Goal: Task Accomplishment & Management: Use online tool/utility

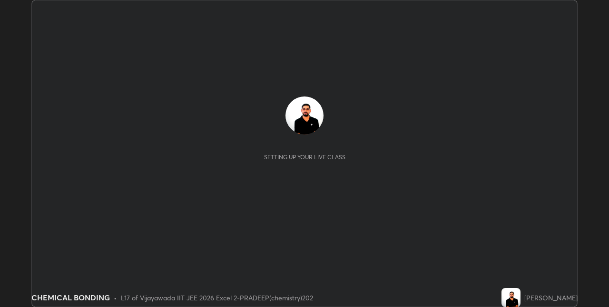
scroll to position [307, 608]
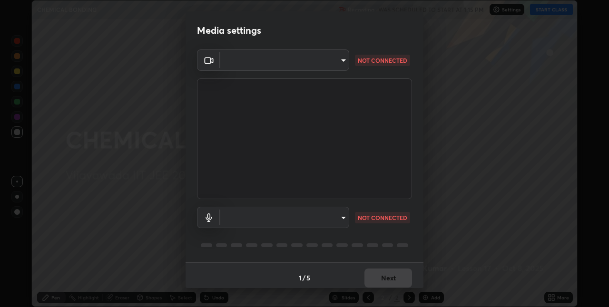
type input "d3c8abd1ee4a842ccd60d70afab7e576341cbc76817a70269f4fda5b476735d3"
type input "0481c660692beb78be68b198e9b8e59f5487535127a2e353ce85071326061b7f"
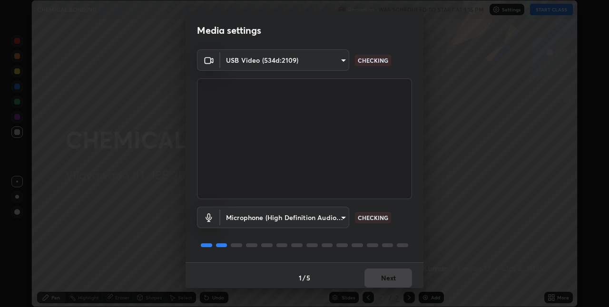
scroll to position [5, 0]
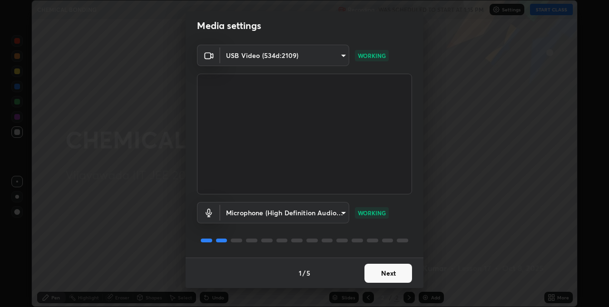
click at [388, 273] on button "Next" at bounding box center [388, 273] width 48 height 19
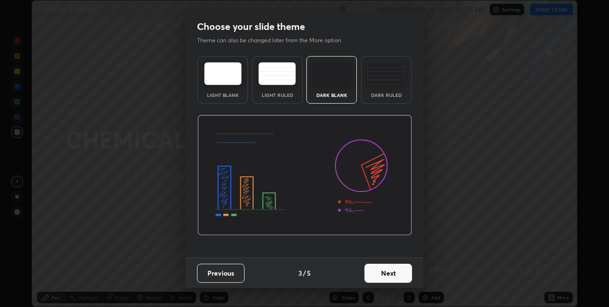
click at [392, 273] on button "Next" at bounding box center [388, 273] width 48 height 19
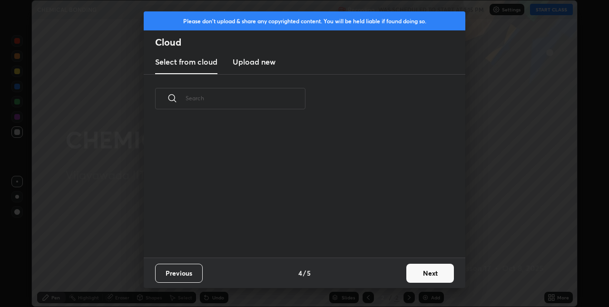
click at [395, 276] on div "Previous 4 / 5 Next" at bounding box center [305, 273] width 322 height 30
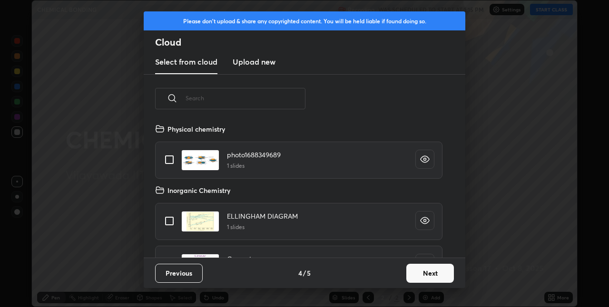
click at [444, 274] on button "Next" at bounding box center [430, 273] width 48 height 19
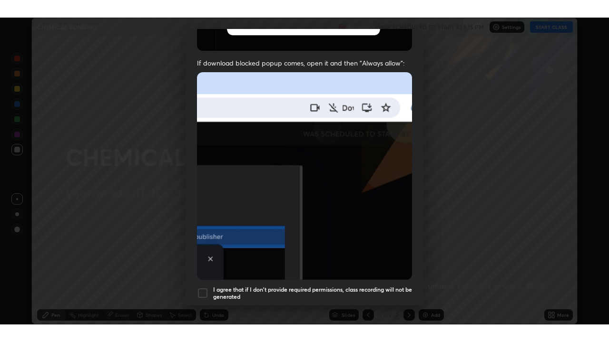
scroll to position [199, 0]
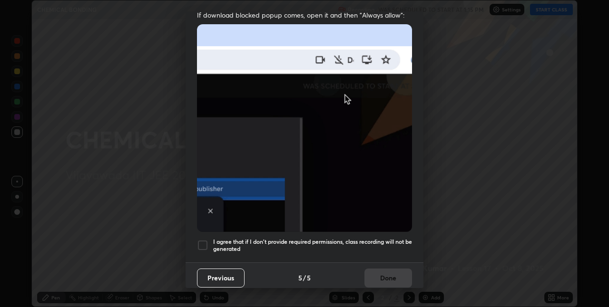
click at [207, 240] on div at bounding box center [202, 245] width 11 height 11
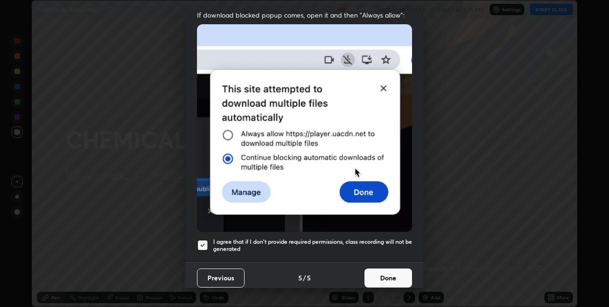
click at [385, 269] on button "Done" at bounding box center [388, 278] width 48 height 19
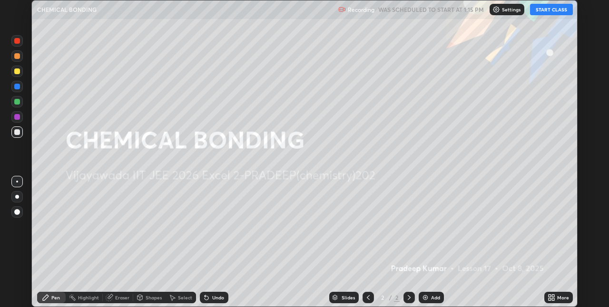
click at [551, 12] on button "START CLASS" at bounding box center [551, 9] width 43 height 11
click at [549, 296] on icon at bounding box center [549, 296] width 2 height 2
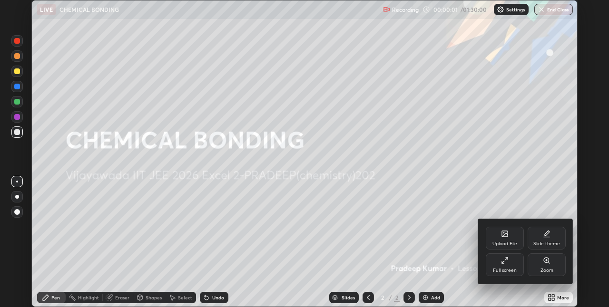
click at [511, 268] on div "Full screen" at bounding box center [505, 270] width 24 height 5
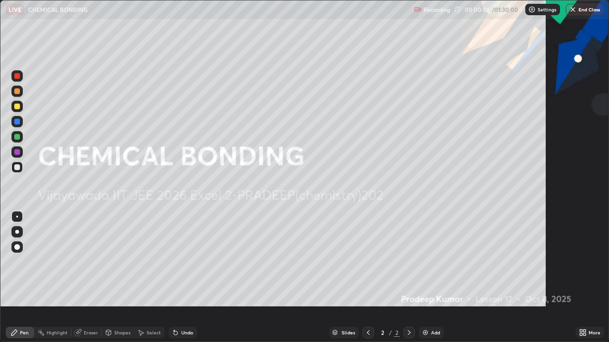
scroll to position [342, 609]
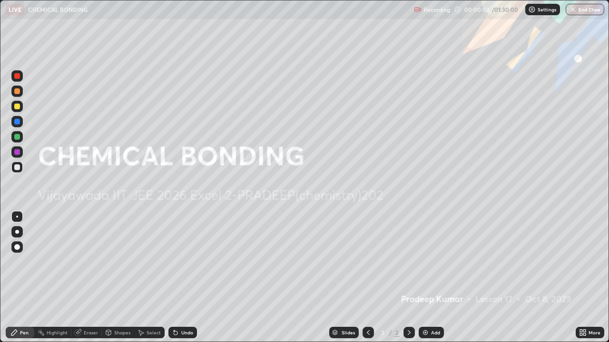
click at [426, 307] on img at bounding box center [425, 333] width 8 height 8
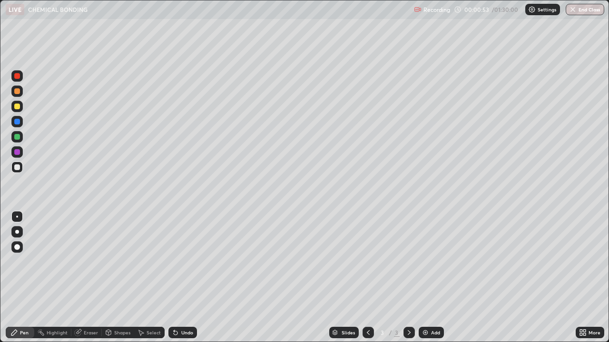
click at [18, 107] on div at bounding box center [17, 107] width 6 height 6
click at [428, 307] on img at bounding box center [425, 333] width 8 height 8
click at [367, 307] on icon at bounding box center [368, 333] width 8 height 8
click at [408, 307] on icon at bounding box center [409, 333] width 8 height 8
click at [186, 307] on div "Undo" at bounding box center [187, 333] width 12 height 5
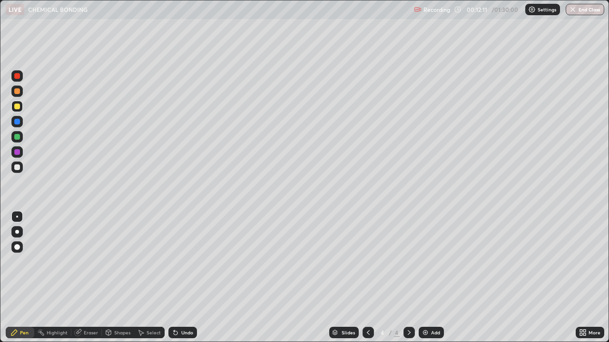
click at [181, 307] on div "Undo" at bounding box center [182, 332] width 29 height 11
click at [428, 307] on div "Add" at bounding box center [431, 332] width 25 height 11
click at [18, 167] on div at bounding box center [17, 168] width 6 height 6
click at [18, 108] on div at bounding box center [17, 107] width 6 height 6
click at [181, 307] on div "Undo" at bounding box center [187, 333] width 12 height 5
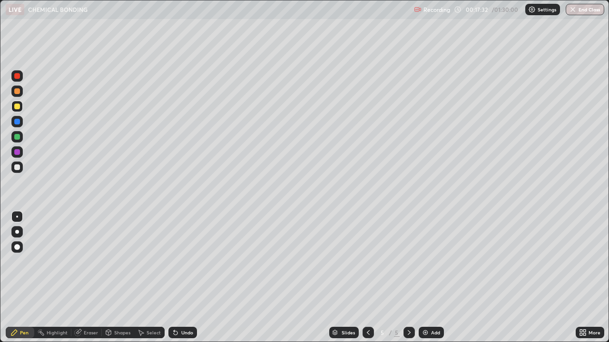
click at [181, 307] on div "Undo" at bounding box center [187, 333] width 12 height 5
click at [184, 307] on div "Undo" at bounding box center [187, 333] width 12 height 5
click at [181, 307] on div "Undo" at bounding box center [187, 333] width 12 height 5
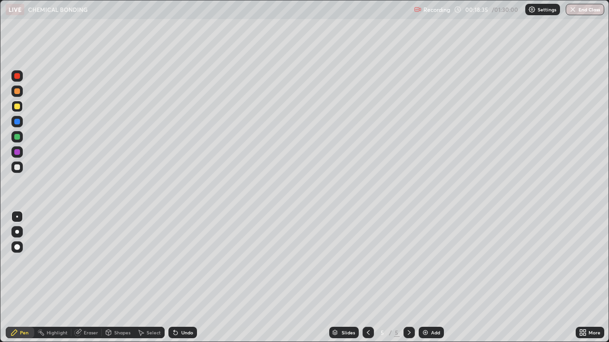
click at [183, 307] on div "Undo" at bounding box center [187, 333] width 12 height 5
click at [426, 307] on img at bounding box center [425, 333] width 8 height 8
click at [130, 307] on div "Shapes" at bounding box center [118, 332] width 32 height 11
click at [29, 307] on div "Pen" at bounding box center [20, 332] width 29 height 11
click at [369, 307] on div at bounding box center [367, 332] width 11 height 19
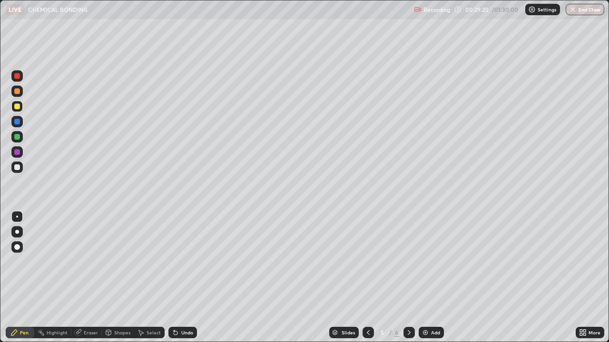
click at [409, 307] on icon at bounding box center [409, 333] width 8 height 8
click at [194, 307] on div "Undo" at bounding box center [181, 332] width 32 height 19
click at [428, 307] on img at bounding box center [425, 333] width 8 height 8
click at [185, 307] on div "Undo" at bounding box center [187, 333] width 12 height 5
click at [182, 307] on div "Undo" at bounding box center [187, 333] width 12 height 5
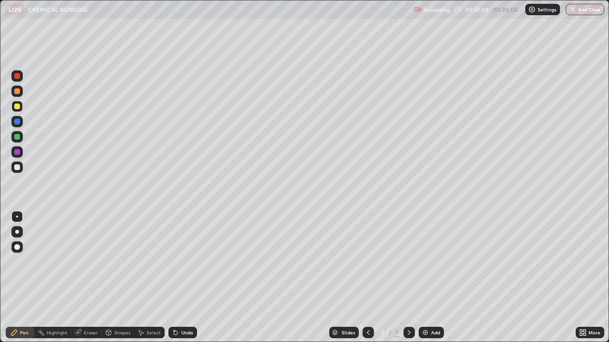
click at [182, 307] on div "Undo" at bounding box center [187, 333] width 12 height 5
click at [178, 307] on div "Undo" at bounding box center [182, 332] width 29 height 11
click at [434, 307] on div "Add" at bounding box center [435, 333] width 9 height 5
click at [182, 307] on div "Undo" at bounding box center [187, 333] width 12 height 5
click at [184, 307] on div "Undo" at bounding box center [187, 333] width 12 height 5
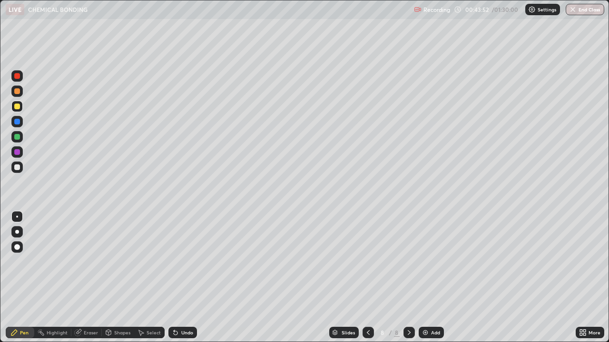
click at [428, 307] on img at bounding box center [425, 333] width 8 height 8
click at [88, 307] on div "Eraser" at bounding box center [91, 333] width 14 height 5
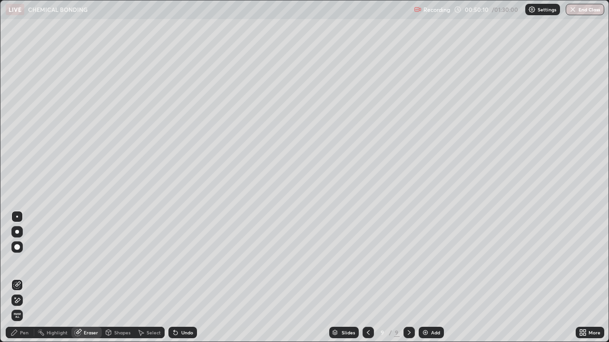
click at [20, 307] on div "Pen" at bounding box center [24, 333] width 9 height 5
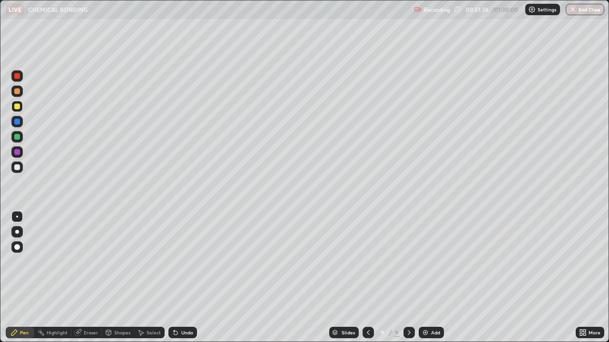
click at [428, 307] on div "Add" at bounding box center [431, 332] width 25 height 11
click at [367, 307] on icon at bounding box center [368, 333] width 8 height 8
click at [408, 307] on icon at bounding box center [409, 333] width 8 height 8
click at [177, 307] on icon at bounding box center [176, 333] width 8 height 8
click at [428, 307] on img at bounding box center [425, 333] width 8 height 8
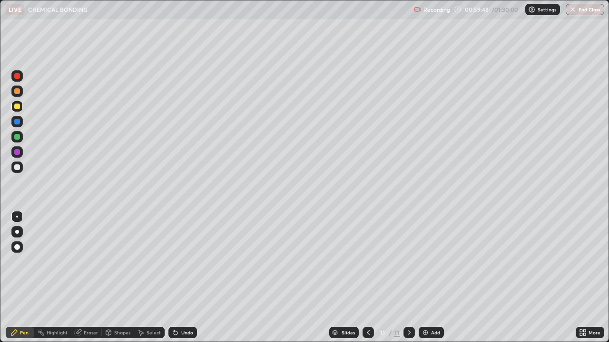
click at [183, 307] on div "Undo" at bounding box center [187, 333] width 12 height 5
click at [363, 307] on div at bounding box center [367, 332] width 11 height 11
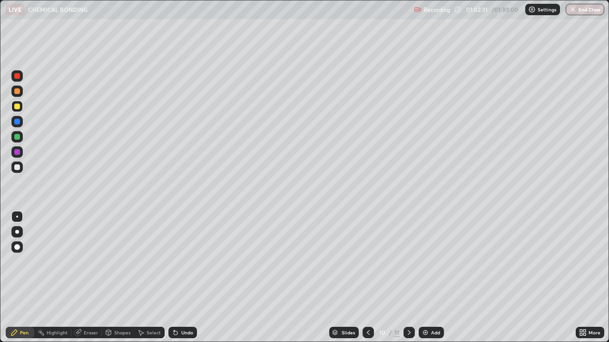
click at [367, 307] on icon at bounding box center [368, 333] width 8 height 8
click at [407, 307] on icon at bounding box center [409, 333] width 8 height 8
click at [423, 307] on img at bounding box center [425, 333] width 8 height 8
click at [365, 307] on icon at bounding box center [368, 333] width 8 height 8
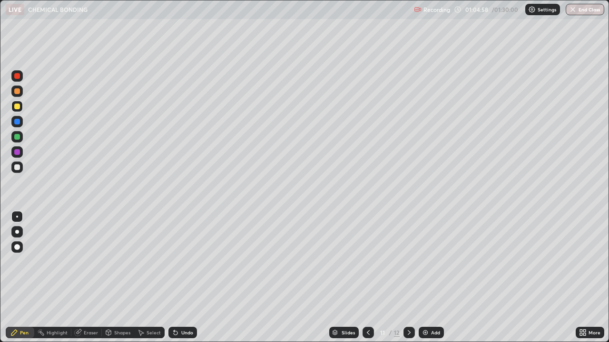
click at [427, 307] on img at bounding box center [425, 333] width 8 height 8
click at [367, 307] on icon at bounding box center [368, 333] width 8 height 8
click at [403, 307] on div at bounding box center [408, 332] width 11 height 11
click at [407, 307] on icon at bounding box center [409, 333] width 8 height 8
click at [367, 307] on icon at bounding box center [368, 333] width 8 height 8
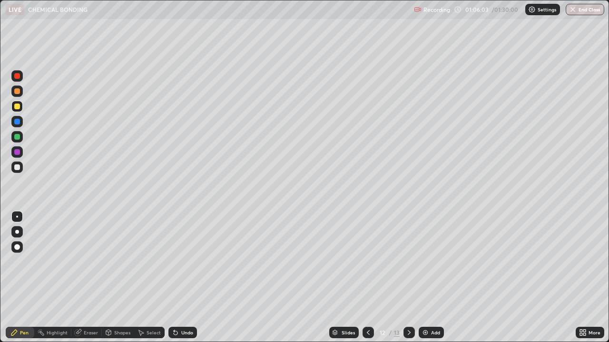
click at [182, 307] on div "Undo" at bounding box center [187, 333] width 12 height 5
click at [186, 307] on div "Undo" at bounding box center [187, 333] width 12 height 5
click at [183, 307] on div "Undo" at bounding box center [182, 332] width 29 height 11
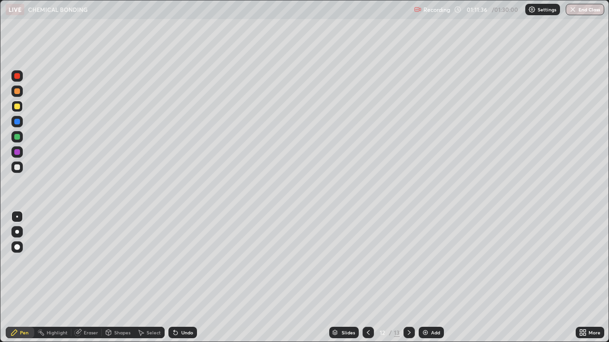
click at [183, 307] on div "Undo" at bounding box center [182, 332] width 29 height 11
click at [182, 307] on div "Undo" at bounding box center [182, 332] width 29 height 11
click at [178, 307] on div "Undo" at bounding box center [182, 332] width 29 height 11
click at [407, 307] on div at bounding box center [408, 332] width 11 height 11
click at [185, 307] on div "Undo" at bounding box center [187, 333] width 12 height 5
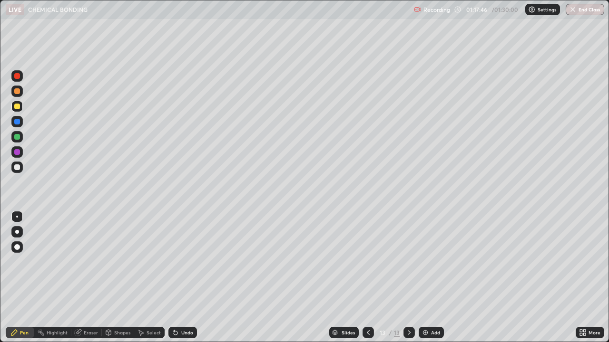
click at [589, 11] on button "End Class" at bounding box center [585, 9] width 39 height 11
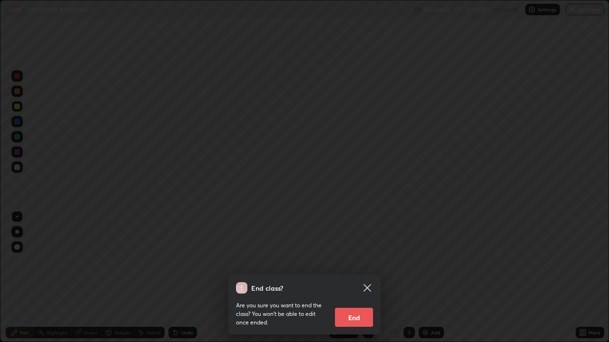
click at [352, 307] on button "End" at bounding box center [354, 317] width 38 height 19
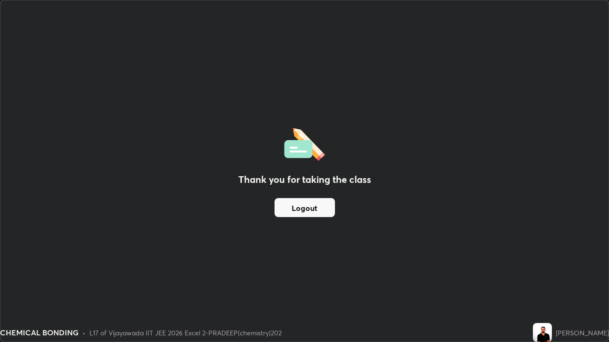
click at [316, 205] on button "Logout" at bounding box center [304, 207] width 60 height 19
